Goal: Task Accomplishment & Management: Complete application form

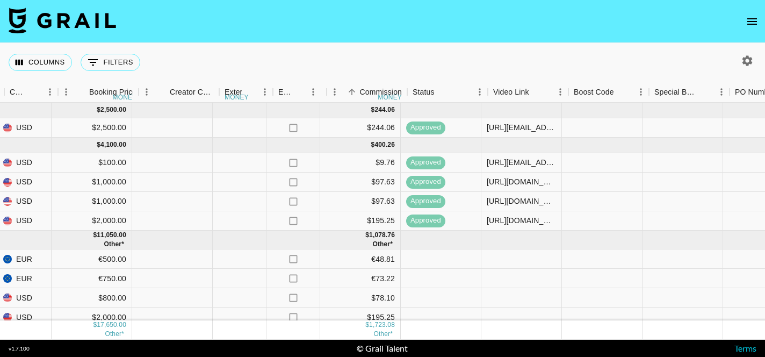
scroll to position [0, 950]
click at [519, 279] on div at bounding box center [521, 278] width 81 height 19
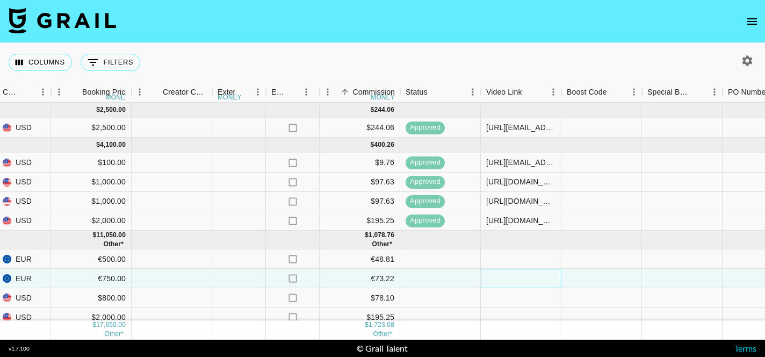
click at [508, 275] on div at bounding box center [521, 278] width 81 height 19
type input "[URL][DOMAIN_NAME]"
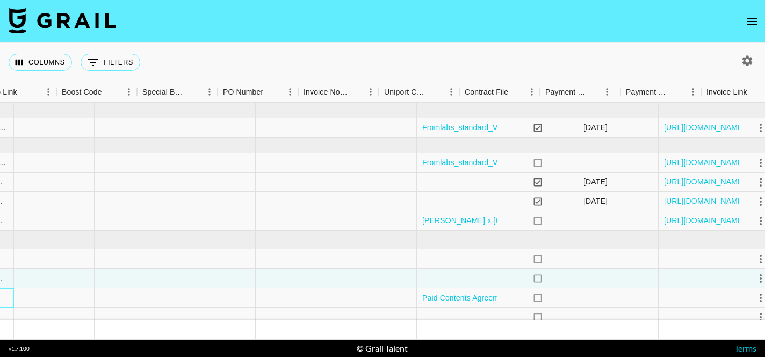
scroll to position [0, 1515]
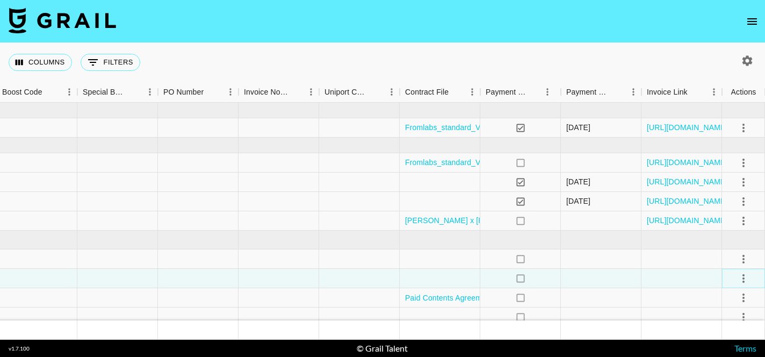
click at [742, 278] on icon "select merge strategy" at bounding box center [743, 278] width 2 height 9
click at [728, 253] on div "Approve" at bounding box center [719, 255] width 33 height 13
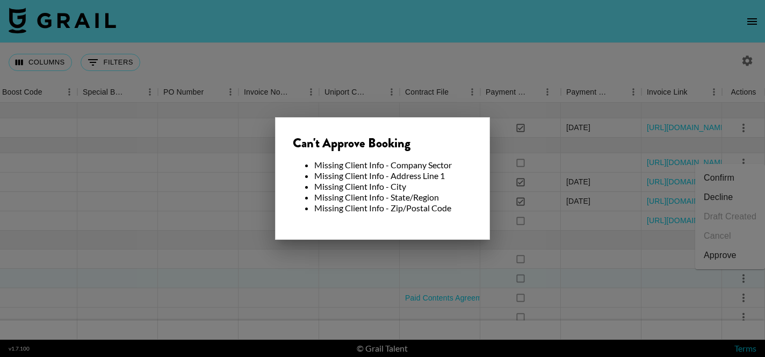
click at [443, 253] on div at bounding box center [382, 178] width 765 height 357
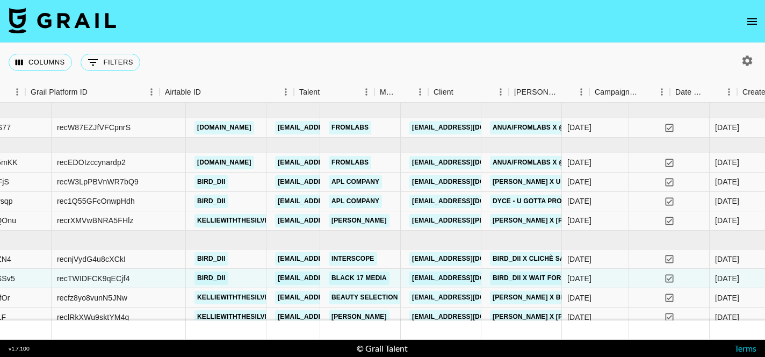
scroll to position [0, 0]
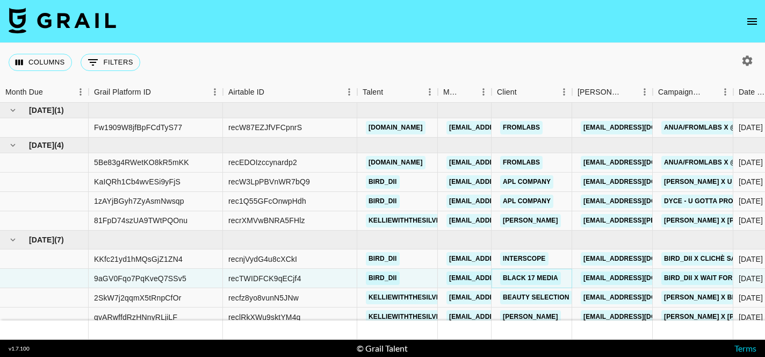
click at [528, 278] on link "Black 17 Media" at bounding box center [530, 277] width 61 height 13
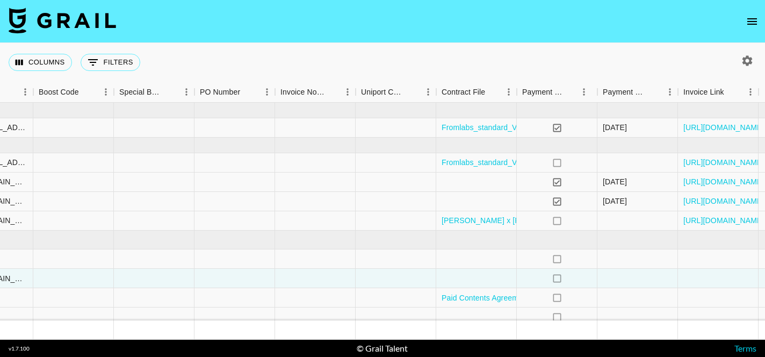
scroll to position [0, 1515]
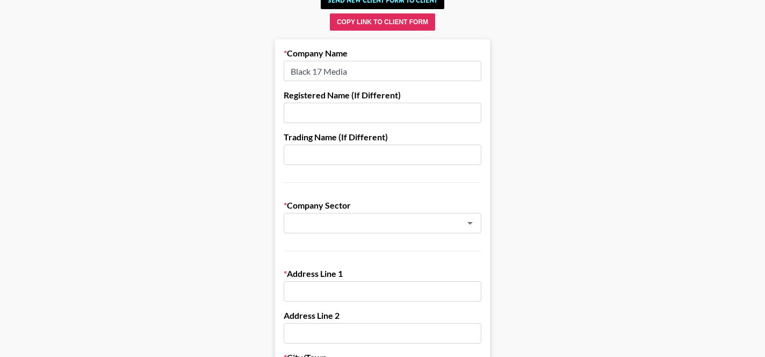
scroll to position [73, 0]
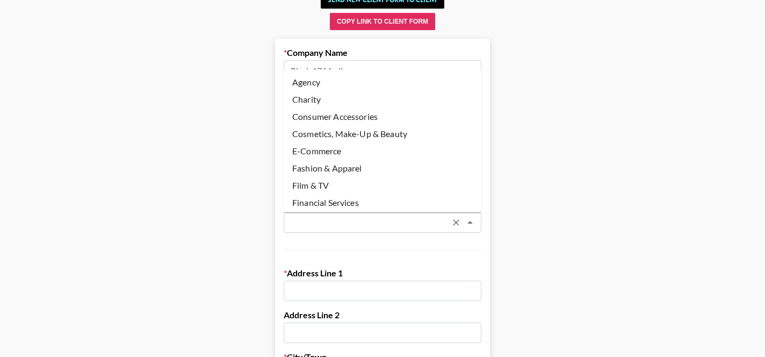
click at [391, 221] on input "text" at bounding box center [368, 222] width 156 height 12
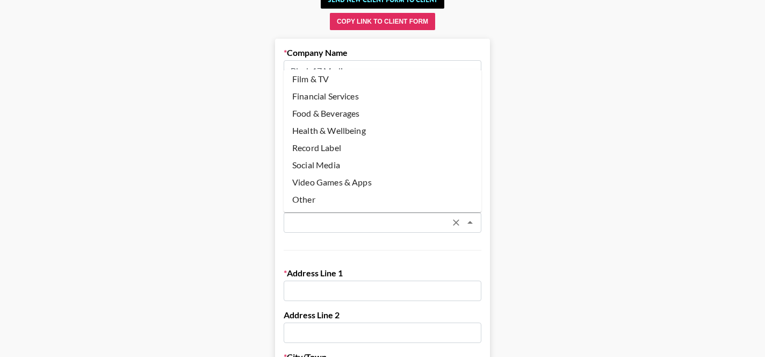
click at [333, 146] on li "Record Label" at bounding box center [383, 147] width 198 height 17
type input "Record Label"
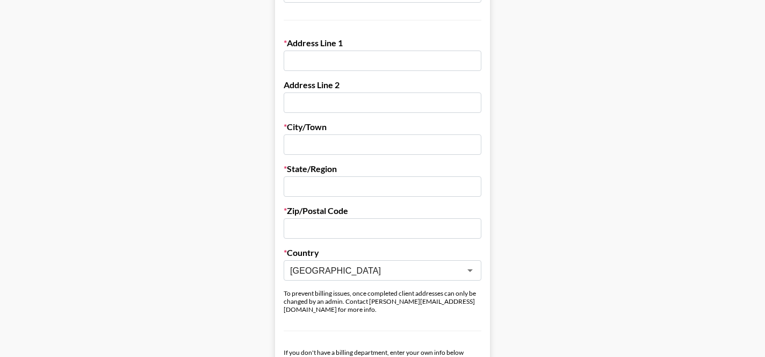
scroll to position [303, 0]
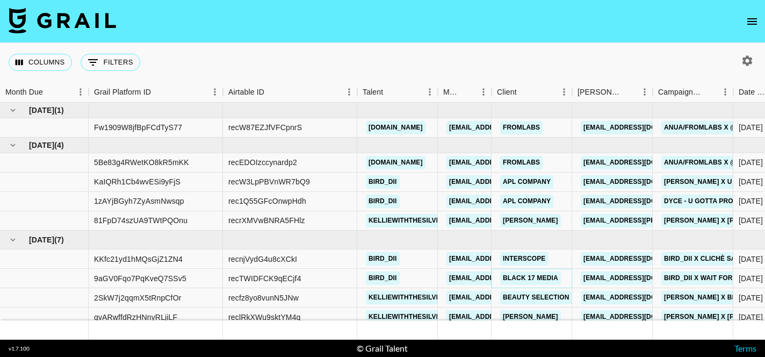
click at [526, 275] on link "Black 17 Media" at bounding box center [530, 277] width 61 height 13
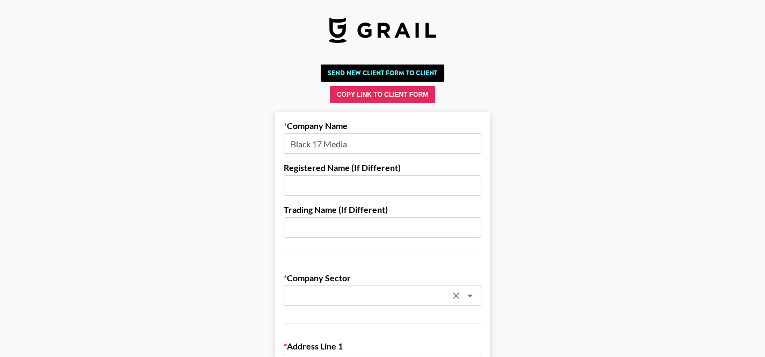
click at [365, 296] on input "text" at bounding box center [368, 295] width 156 height 12
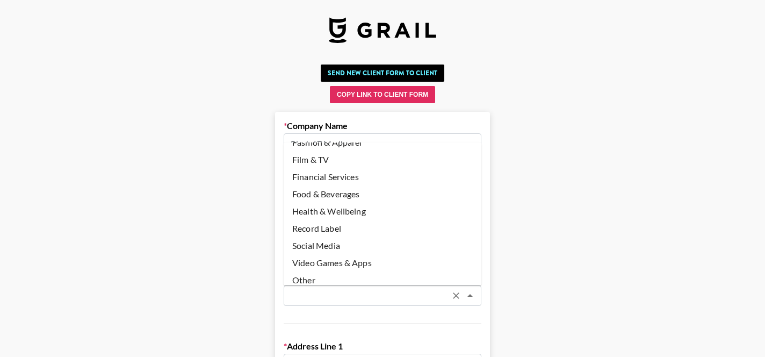
scroll to position [100, 0]
click at [330, 221] on li "Record Label" at bounding box center [383, 226] width 198 height 17
type input "Record Label"
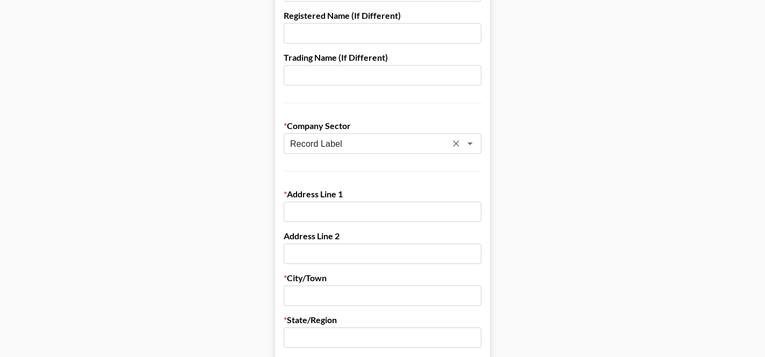
scroll to position [155, 0]
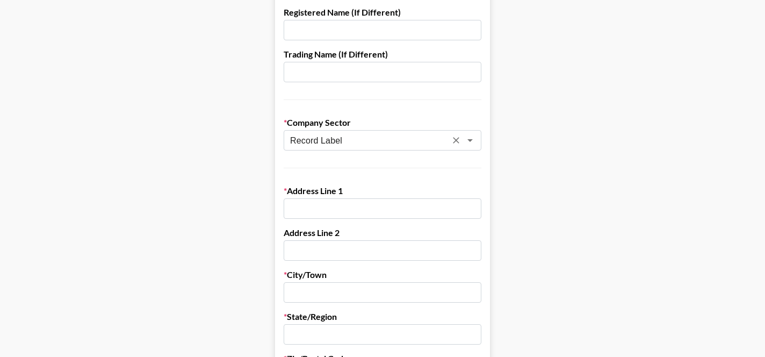
click at [328, 210] on input "text" at bounding box center [383, 208] width 198 height 20
paste input "5942 NW 71st St."
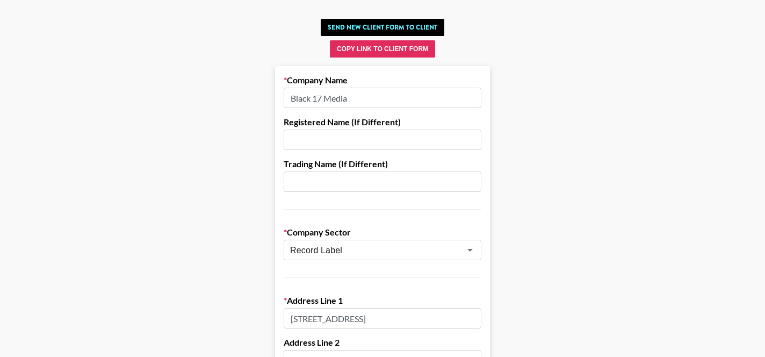
scroll to position [37, 0]
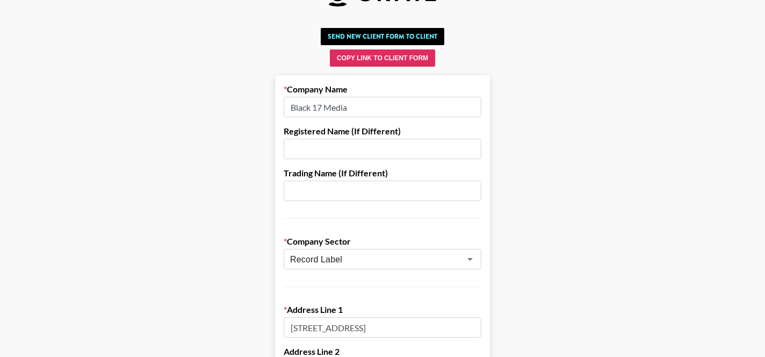
type input "5942 NW 71st St."
drag, startPoint x: 357, startPoint y: 105, endPoint x: 289, endPoint y: 105, distance: 67.7
click at [289, 105] on input "Black 17 Media" at bounding box center [383, 107] width 198 height 20
paste input ", LLC."
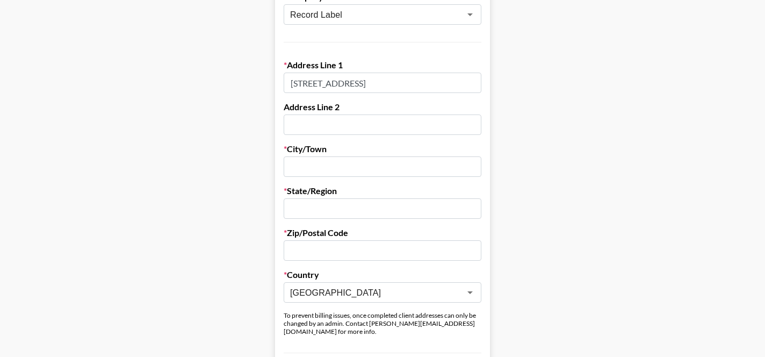
scroll to position [282, 0]
type input "Black 17 Media, LLC"
click at [315, 162] on input "text" at bounding box center [383, 165] width 198 height 20
paste input "PARKLAND"
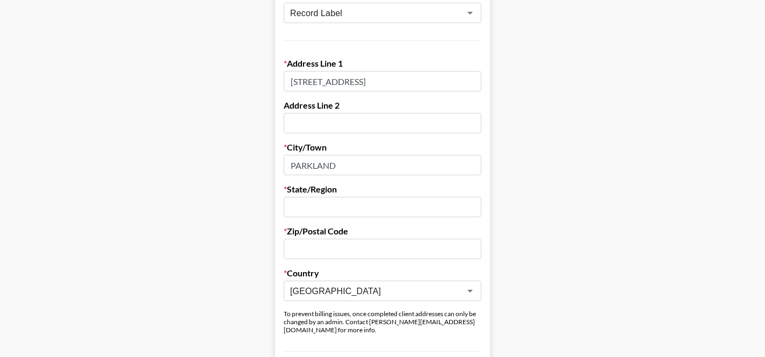
type input "PARKLAND"
click at [307, 206] on input "text" at bounding box center [383, 207] width 198 height 20
type input "Florida"
click at [310, 250] on input "text" at bounding box center [383, 248] width 198 height 20
paste input "33067"
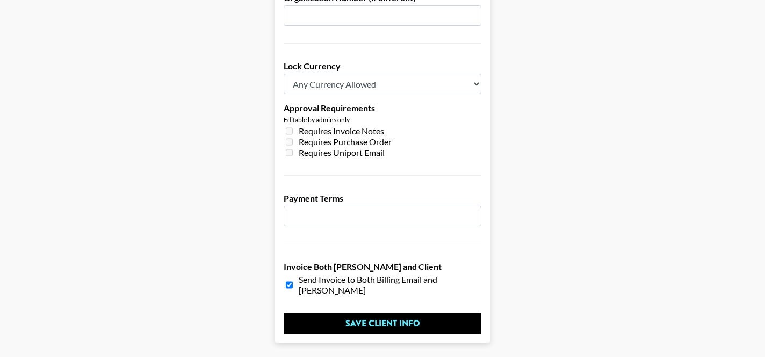
scroll to position [873, 0]
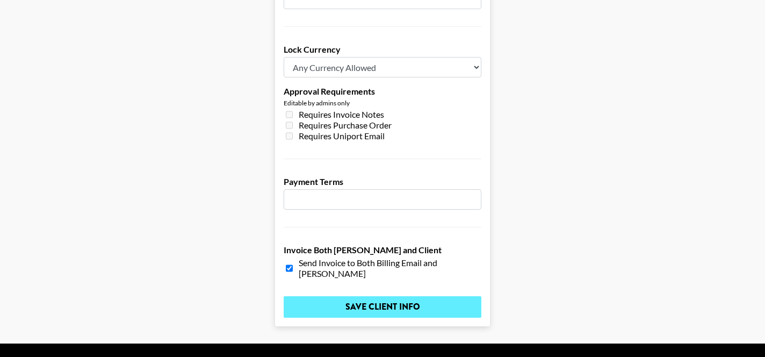
type input "33067"
click at [387, 296] on input "Save Client Info" at bounding box center [383, 306] width 198 height 21
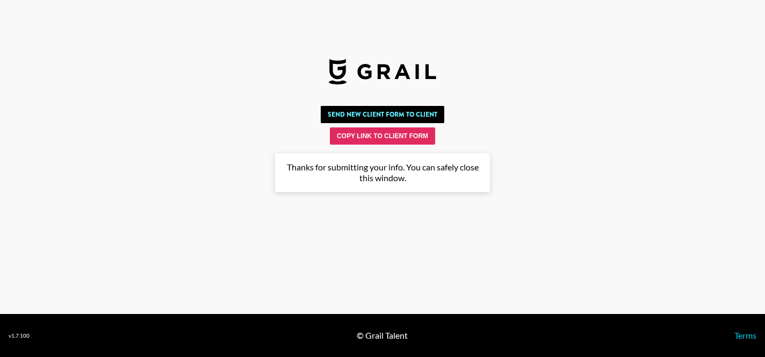
scroll to position [0, 0]
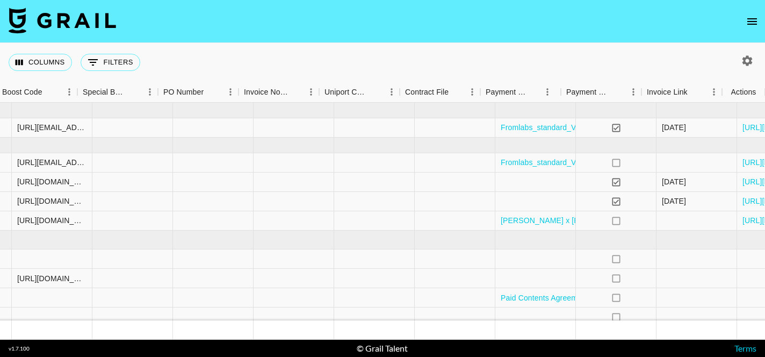
scroll to position [0, 1515]
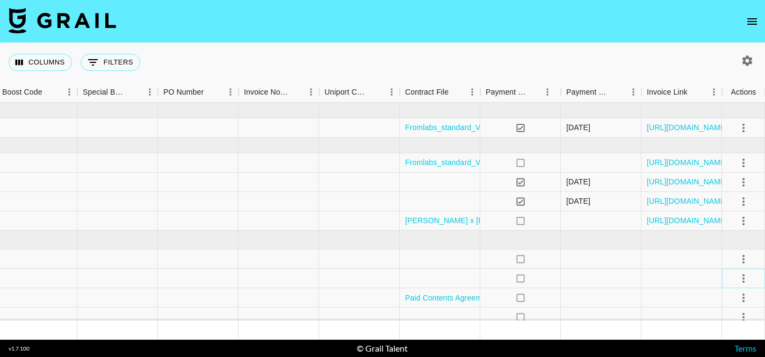
click at [743, 277] on icon "select merge strategy" at bounding box center [743, 278] width 2 height 9
click at [732, 256] on div "Approve" at bounding box center [719, 255] width 33 height 13
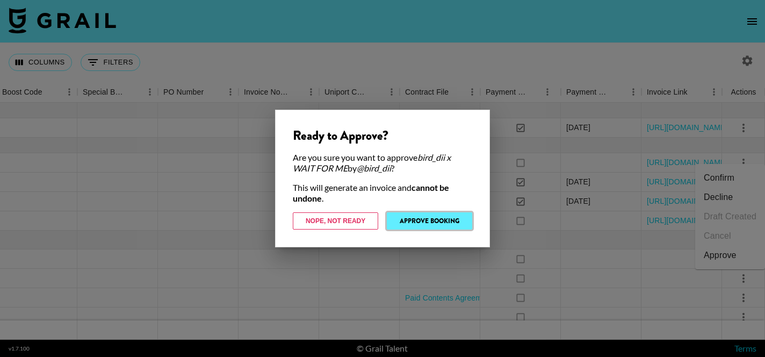
click at [433, 222] on button "Approve Booking" at bounding box center [429, 220] width 85 height 17
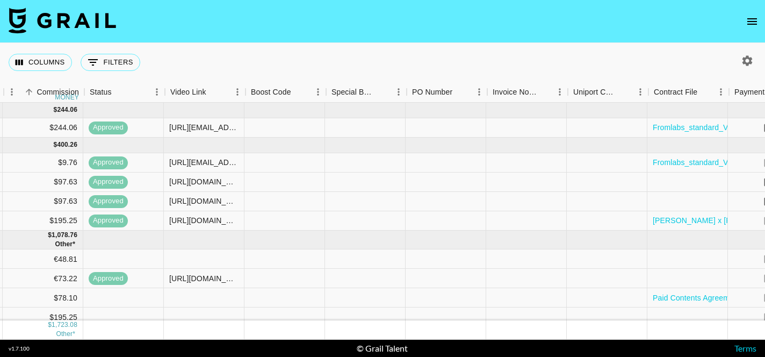
scroll to position [0, 1262]
